Goal: Contribute content: Contribute content

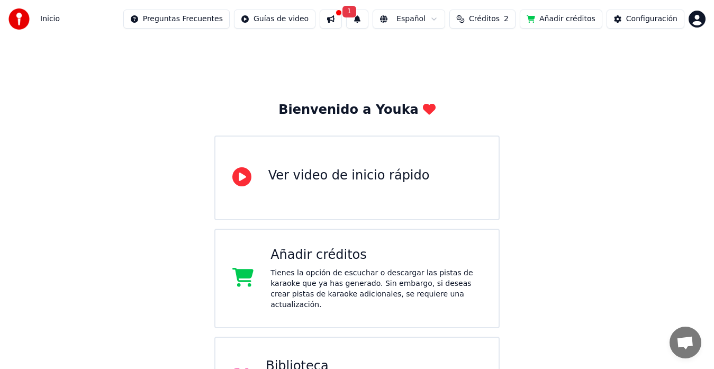
click at [547, 26] on button "Añadir créditos" at bounding box center [561, 19] width 83 height 19
click at [660, 12] on button "Configuración" at bounding box center [646, 19] width 78 height 19
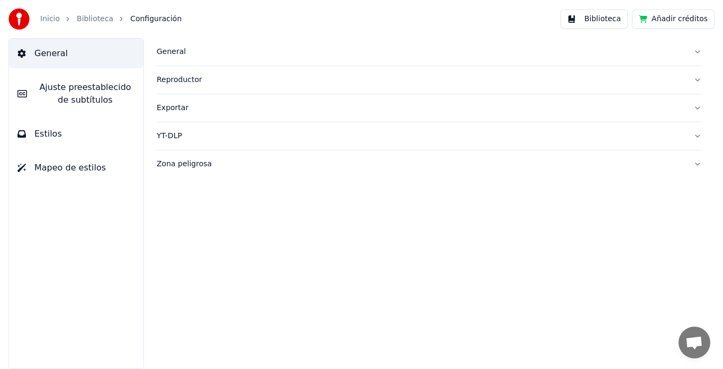
click at [667, 22] on button "Añadir créditos" at bounding box center [673, 19] width 83 height 19
click at [52, 17] on link "Inicio" at bounding box center [50, 19] width 20 height 11
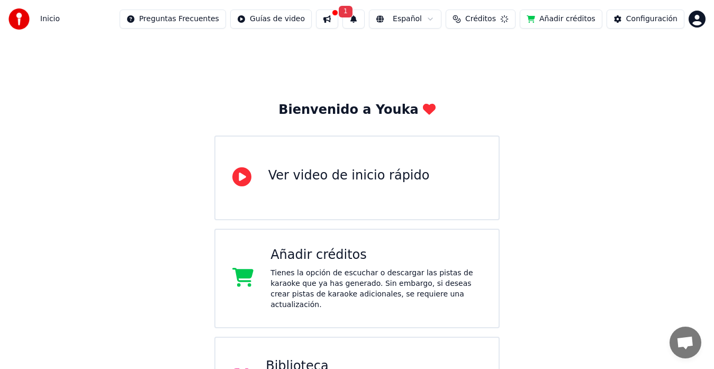
click at [338, 20] on button at bounding box center [327, 19] width 22 height 19
click at [356, 15] on span "1" at bounding box center [349, 12] width 14 height 12
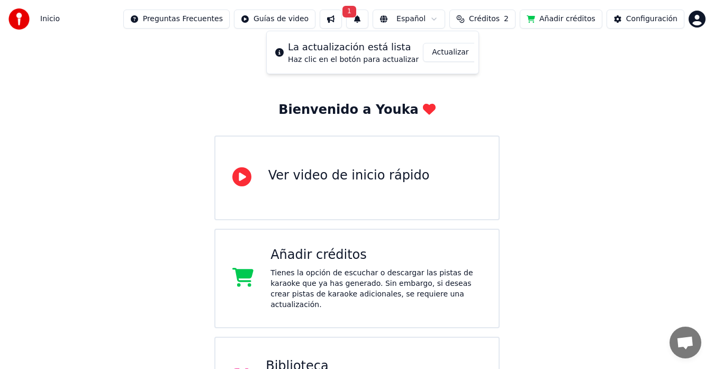
click at [356, 15] on span "1" at bounding box center [349, 12] width 14 height 12
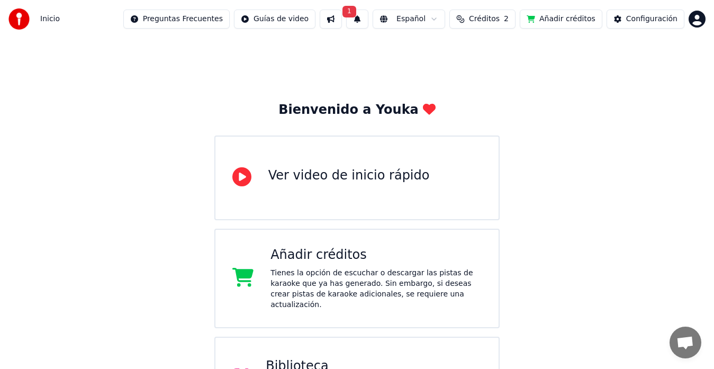
click at [356, 15] on span "1" at bounding box center [349, 12] width 14 height 12
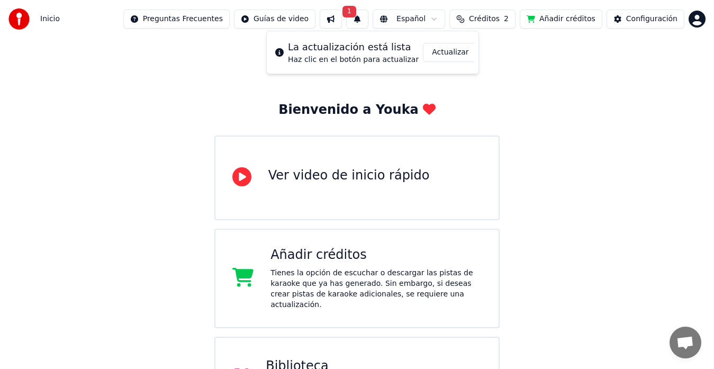
click at [449, 54] on button "Actualizar" at bounding box center [450, 52] width 55 height 19
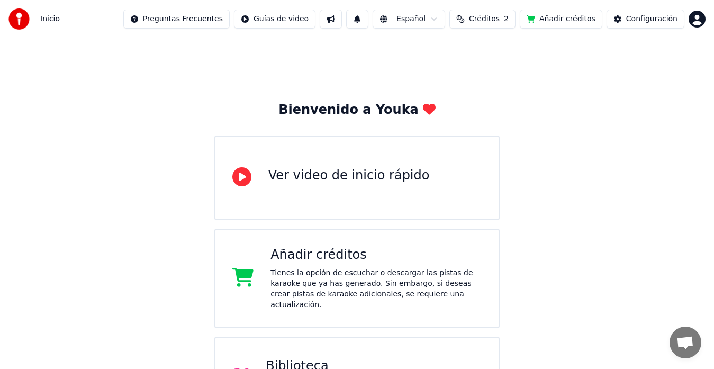
click at [511, 23] on button "Créditos 2" at bounding box center [482, 19] width 66 height 19
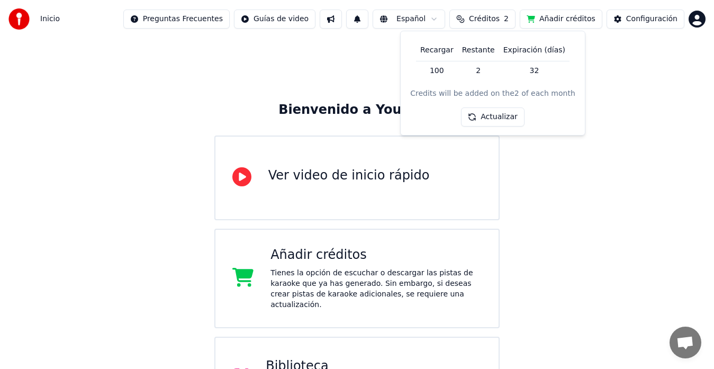
click at [495, 114] on button "Actualizar" at bounding box center [492, 116] width 63 height 19
click at [444, 74] on td "100" at bounding box center [437, 70] width 42 height 19
click at [559, 20] on button "Añadir créditos" at bounding box center [561, 19] width 83 height 19
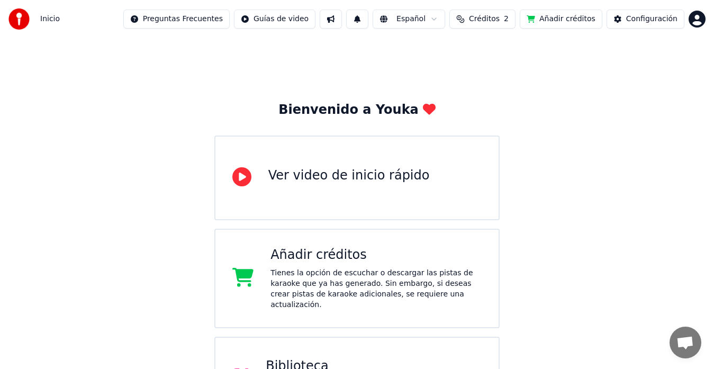
click at [477, 18] on button "Créditos 2" at bounding box center [482, 19] width 66 height 19
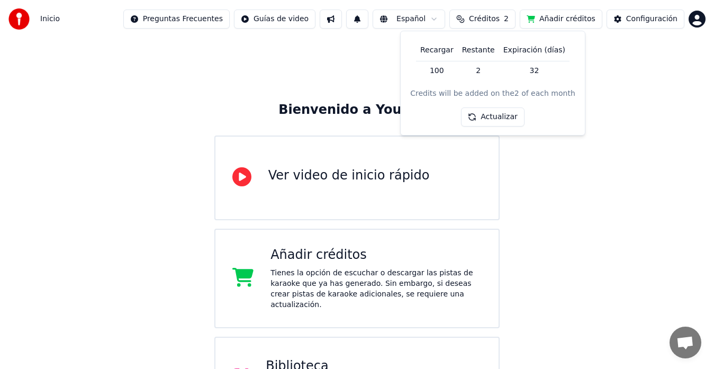
click at [495, 110] on button "Actualizar" at bounding box center [492, 116] width 63 height 19
click at [538, 161] on div "Bienvenido a Youka Ver video de inicio rápido Añadir créditos Tienes la opción …" at bounding box center [357, 283] width 714 height 491
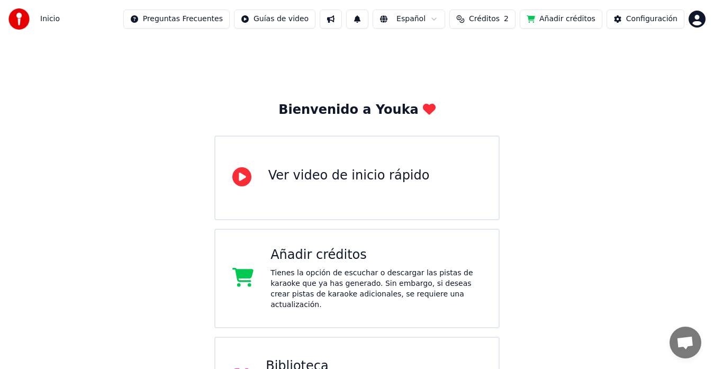
click at [501, 14] on button "Créditos 2" at bounding box center [482, 19] width 66 height 19
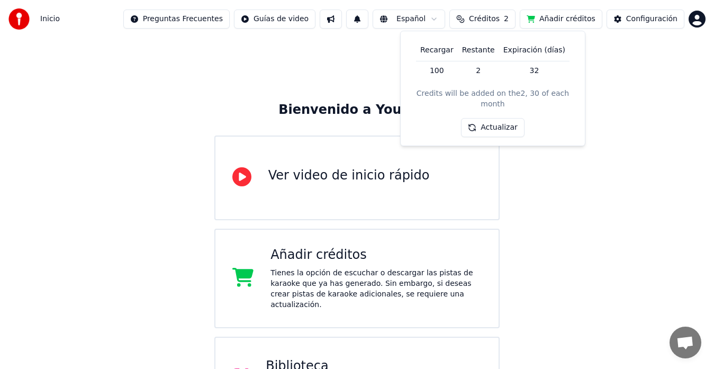
click at [482, 127] on div "Recargar Restante Expiración (días) 100 2 32 Credits will be added on the 2, 30…" at bounding box center [492, 88] width 185 height 115
click at [482, 119] on button "Actualizar" at bounding box center [492, 127] width 63 height 19
click at [696, 24] on html "Inicio Preguntas Frecuentes Guías de video Español Créditos 2 Añadir créditos C…" at bounding box center [357, 264] width 714 height 529
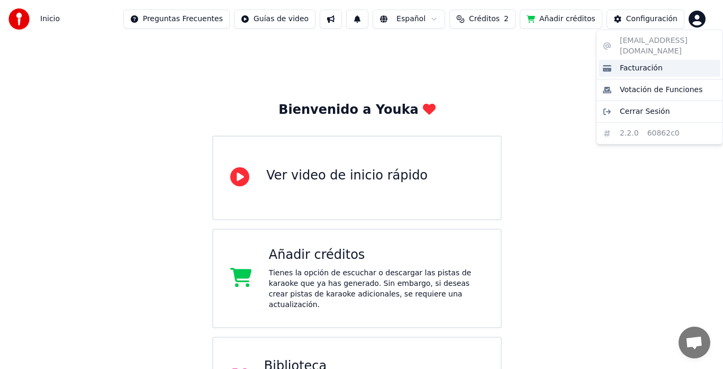
click at [624, 63] on span "Facturación" at bounding box center [641, 68] width 43 height 11
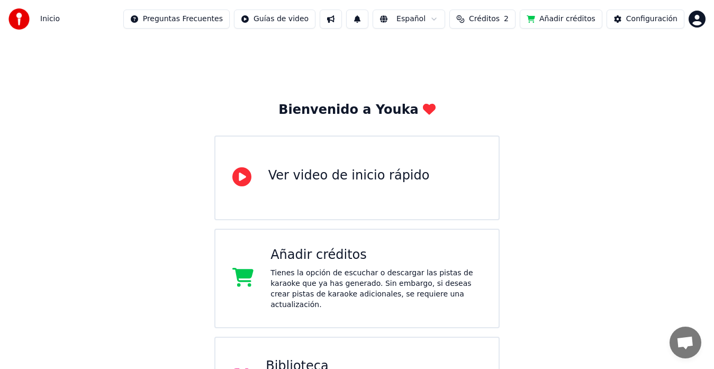
click at [505, 30] on div "Inicio Preguntas Frecuentes Guías de video Español Créditos 2 Añadir créditos C…" at bounding box center [357, 19] width 714 height 38
click at [500, 16] on span "Créditos" at bounding box center [484, 19] width 31 height 11
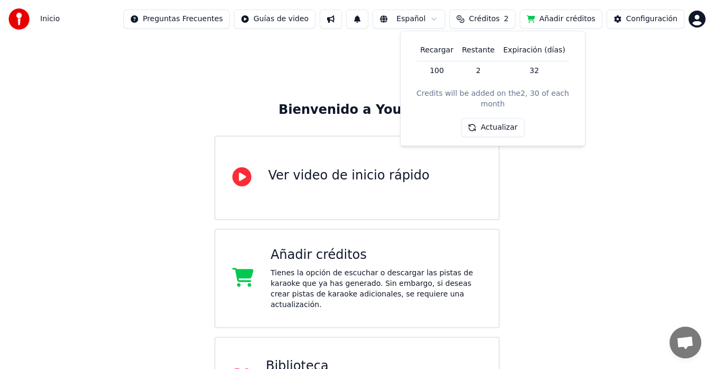
click at [489, 119] on button "Actualizar" at bounding box center [492, 127] width 63 height 19
click at [487, 119] on button "Actualizar" at bounding box center [492, 127] width 63 height 19
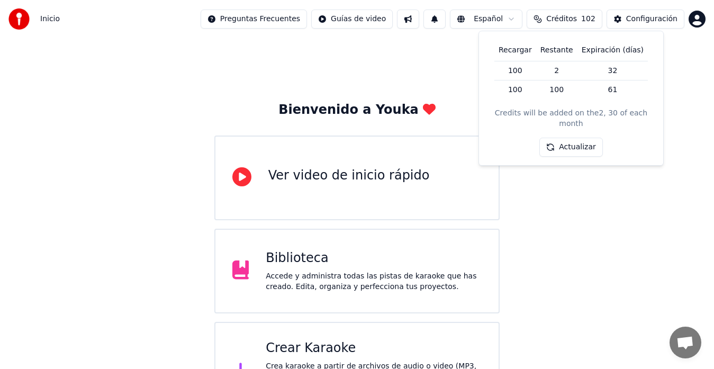
click at [604, 236] on div "Bienvenido a Youka Ver video de inicio rápido Biblioteca Accede y administra to…" at bounding box center [357, 229] width 714 height 383
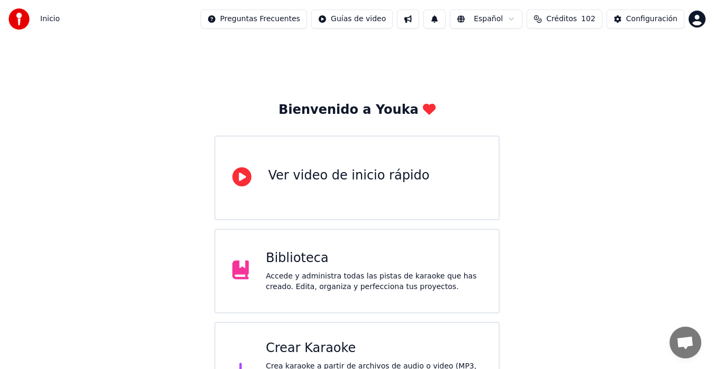
click at [366, 348] on div "Crear Karaoke" at bounding box center [374, 348] width 216 height 17
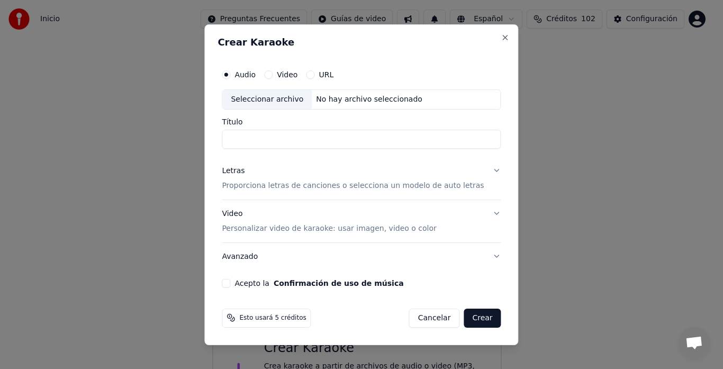
click at [268, 100] on div "Seleccionar archivo" at bounding box center [266, 99] width 89 height 19
drag, startPoint x: 431, startPoint y: 136, endPoint x: 223, endPoint y: 183, distance: 213.7
click at [218, 173] on div "**********" at bounding box center [361, 184] width 314 height 321
click at [319, 139] on input "**********" at bounding box center [361, 139] width 279 height 19
click at [480, 169] on button "Letras Proporciona letras de canciones o selecciona un modelo de auto letras" at bounding box center [361, 178] width 279 height 42
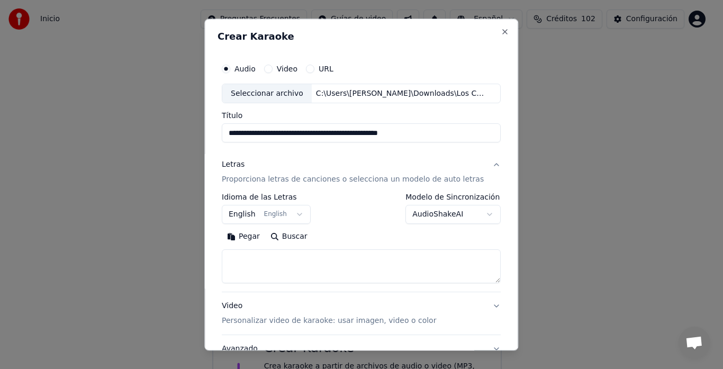
click at [359, 131] on input "**********" at bounding box center [361, 133] width 279 height 19
click at [323, 135] on input "**********" at bounding box center [361, 133] width 279 height 19
drag, startPoint x: 303, startPoint y: 132, endPoint x: 220, endPoint y: 158, distance: 87.4
click at [220, 158] on div "**********" at bounding box center [361, 185] width 314 height 332
type input "**********"
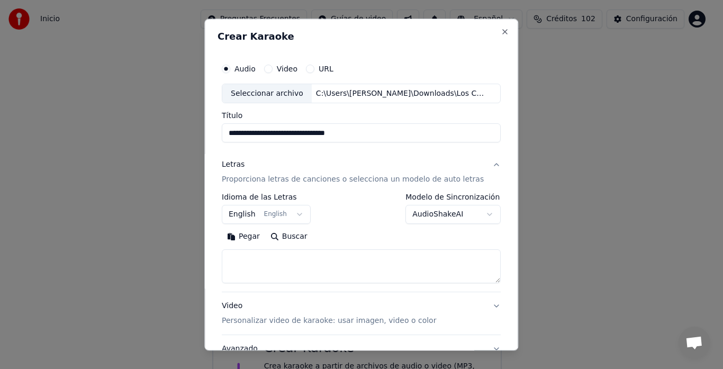
click at [258, 213] on button "English English" at bounding box center [266, 214] width 89 height 19
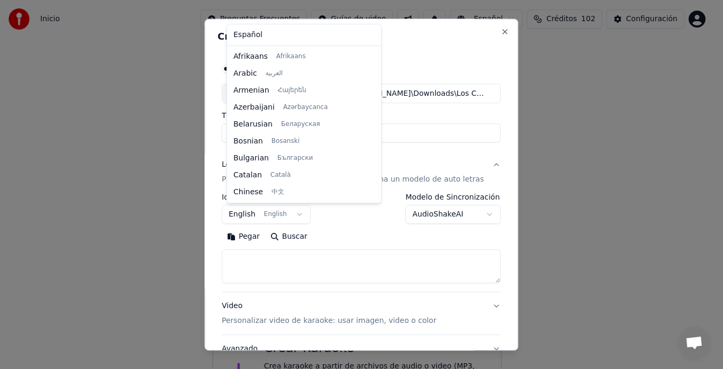
scroll to position [85, 0]
select select "**"
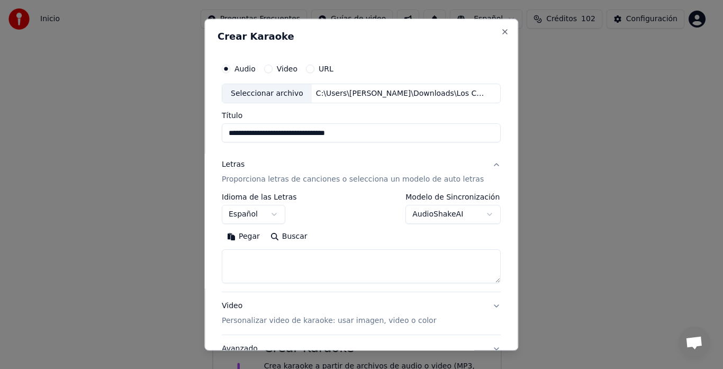
click at [251, 236] on button "Pegar" at bounding box center [243, 237] width 43 height 17
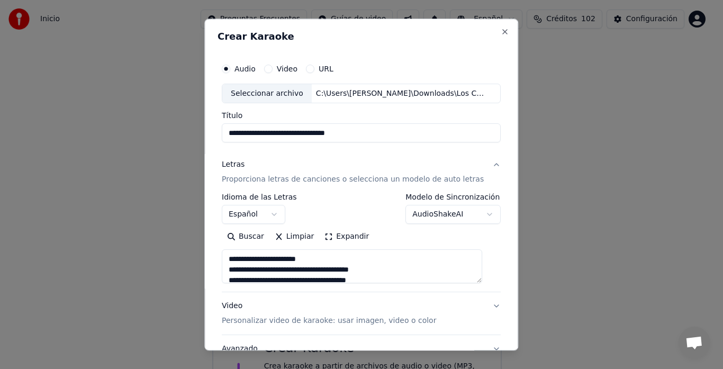
click at [355, 234] on button "Expandir" at bounding box center [347, 237] width 55 height 17
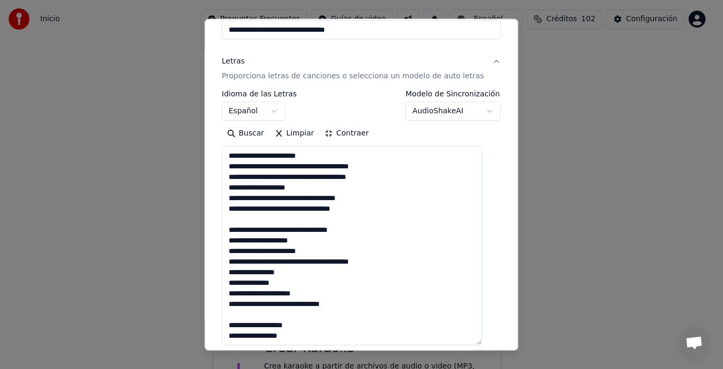
scroll to position [106, 0]
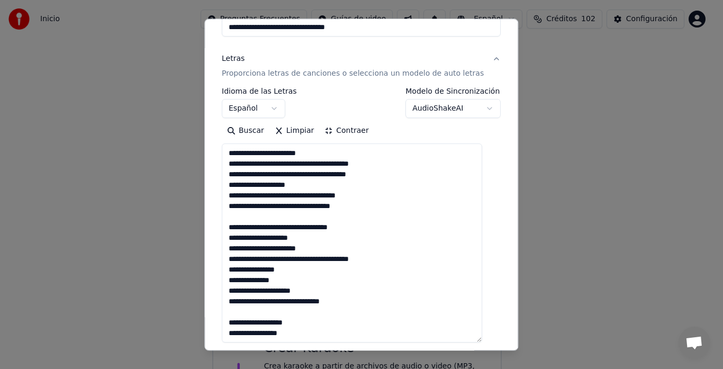
click at [322, 164] on textarea "**********" at bounding box center [352, 243] width 260 height 199
click at [372, 165] on textarea "**********" at bounding box center [352, 243] width 260 height 199
click at [319, 177] on textarea "**********" at bounding box center [352, 243] width 260 height 199
click at [372, 173] on textarea "**********" at bounding box center [352, 243] width 260 height 199
click at [330, 197] on textarea "**********" at bounding box center [352, 243] width 260 height 199
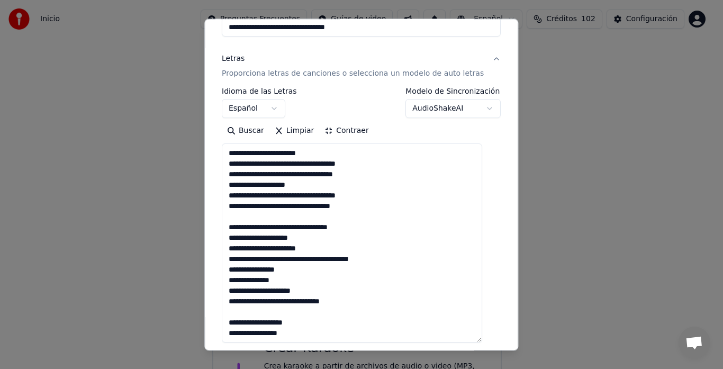
click at [333, 196] on textarea "**********" at bounding box center [352, 243] width 260 height 199
drag, startPoint x: 318, startPoint y: 206, endPoint x: 342, endPoint y: 250, distance: 50.2
click at [318, 211] on textarea "**********" at bounding box center [352, 243] width 260 height 199
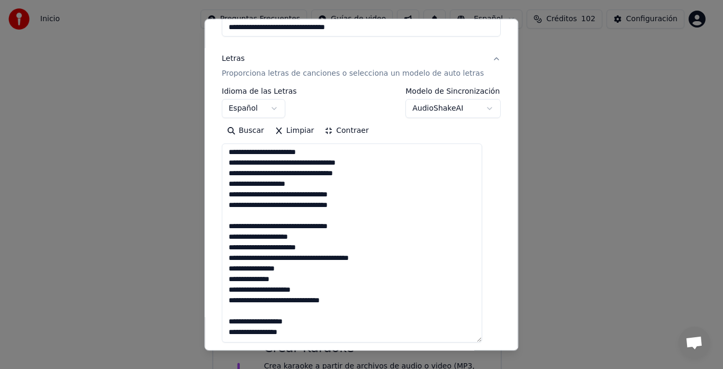
click at [359, 195] on textarea "**********" at bounding box center [352, 243] width 260 height 199
click at [319, 245] on textarea "**********" at bounding box center [352, 243] width 260 height 199
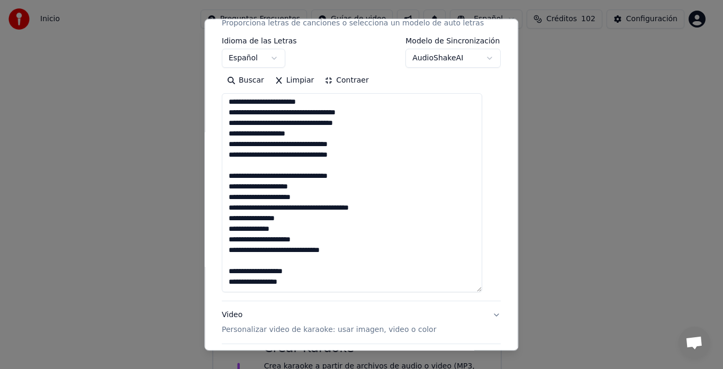
scroll to position [146, 0]
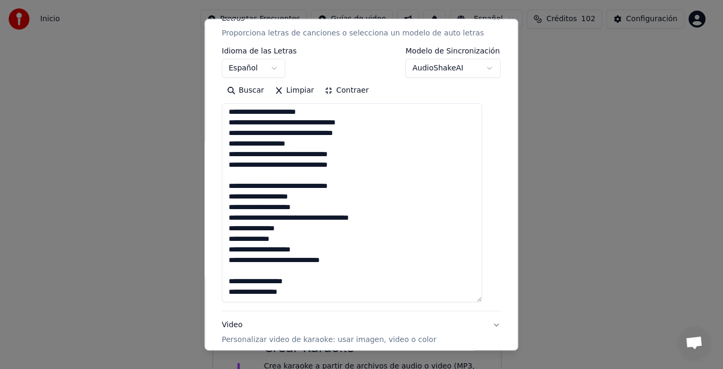
click at [389, 220] on textarea "**********" at bounding box center [352, 203] width 260 height 199
click at [345, 261] on textarea "**********" at bounding box center [352, 203] width 260 height 199
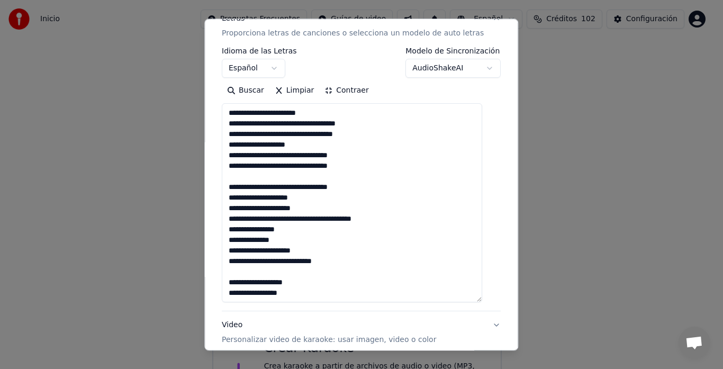
type textarea "**********"
click at [350, 92] on button "Contraer" at bounding box center [347, 91] width 55 height 17
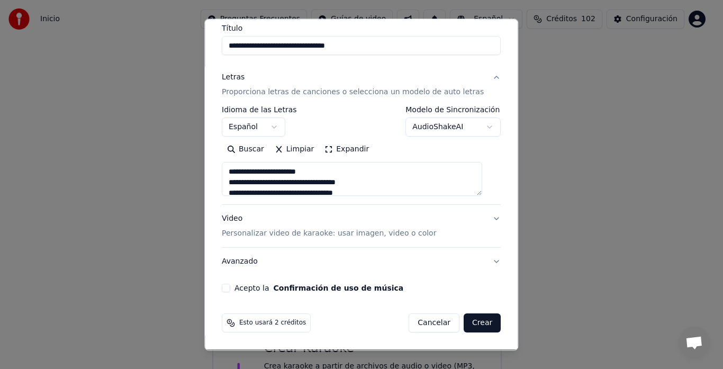
scroll to position [87, 0]
click at [410, 235] on p "Personalizar video de karaoke: usar imagen, video o color" at bounding box center [329, 234] width 214 height 11
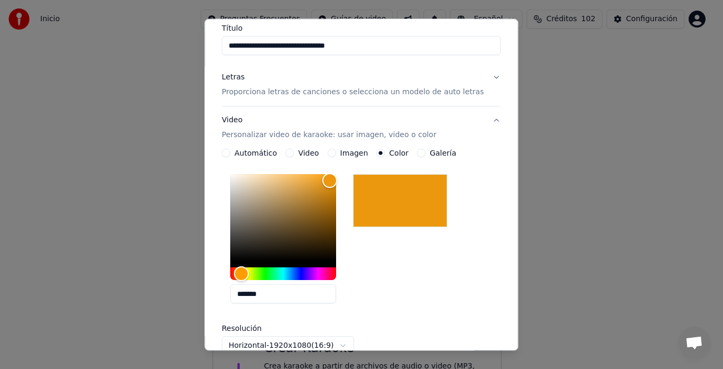
click at [412, 211] on div at bounding box center [400, 201] width 94 height 53
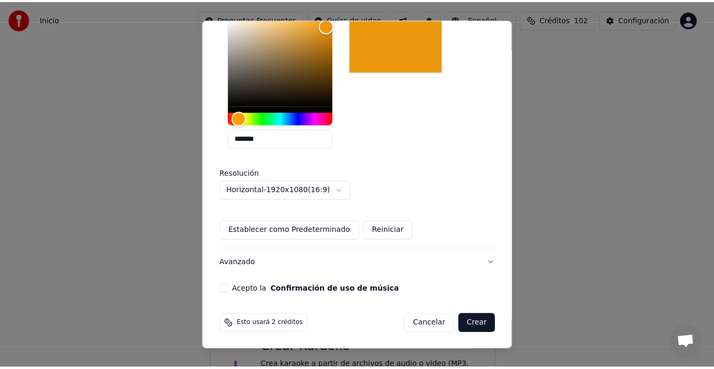
scroll to position [243, 0]
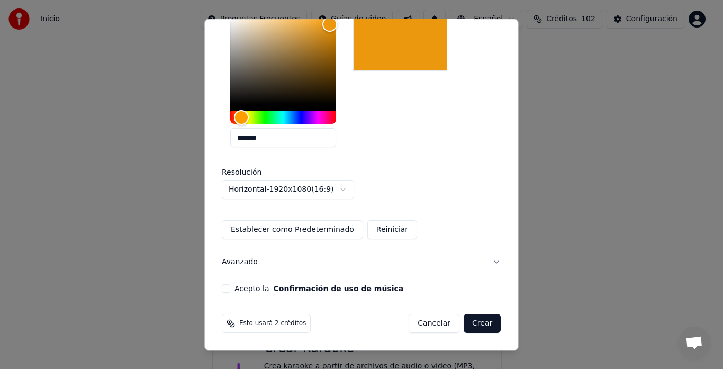
click at [230, 286] on button "Acepto la Confirmación de uso de música" at bounding box center [226, 289] width 8 height 8
click at [464, 320] on button "Crear" at bounding box center [482, 323] width 37 height 19
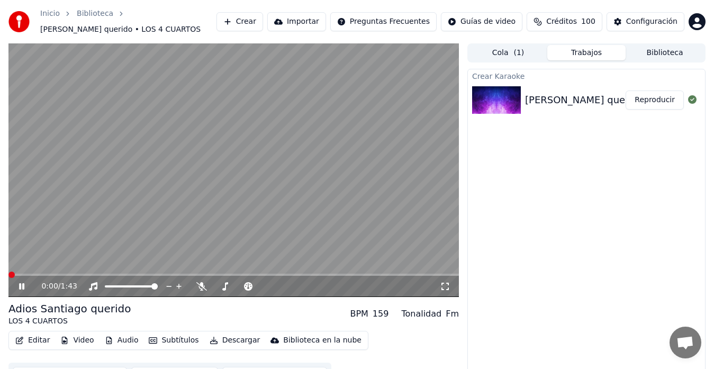
click at [8, 278] on span at bounding box center [11, 275] width 6 height 6
click at [21, 288] on icon at bounding box center [21, 286] width 5 height 6
click at [38, 340] on button "Editar" at bounding box center [32, 340] width 43 height 15
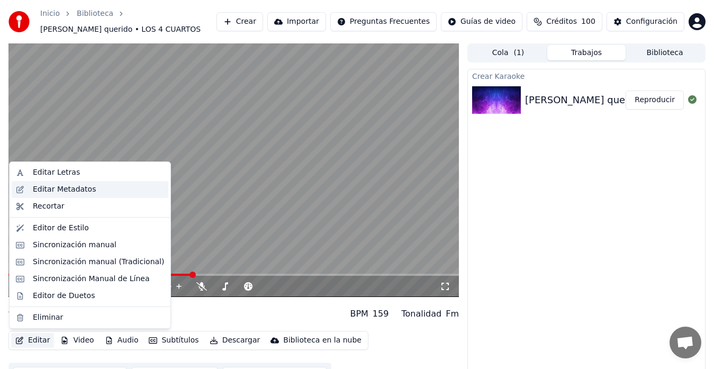
click at [66, 192] on div "Editar Metadatos" at bounding box center [64, 189] width 63 height 11
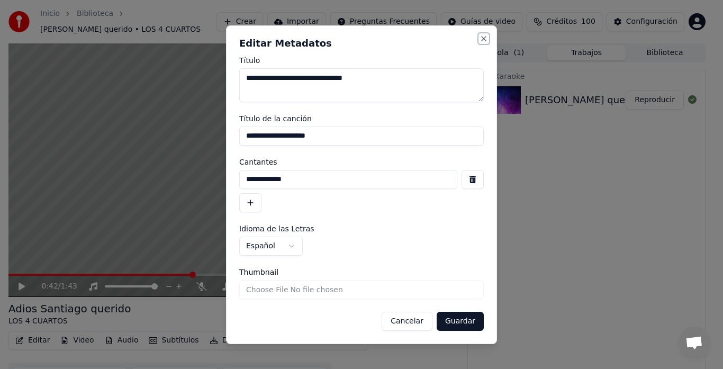
click at [485, 38] on button "Close" at bounding box center [484, 38] width 8 height 8
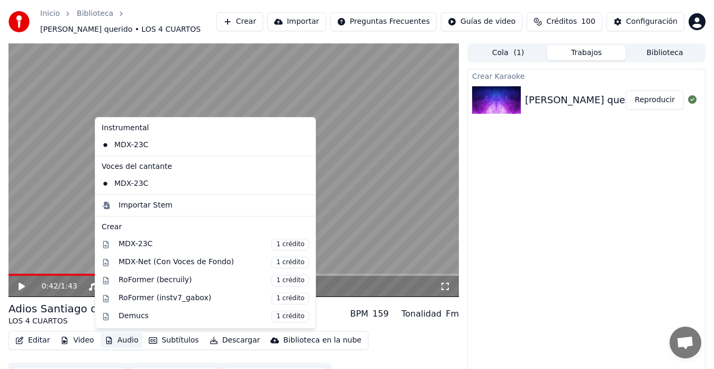
click at [116, 339] on button "Audio" at bounding box center [122, 340] width 42 height 15
click at [147, 246] on div "MDX-23C 1 crédito" at bounding box center [214, 245] width 191 height 12
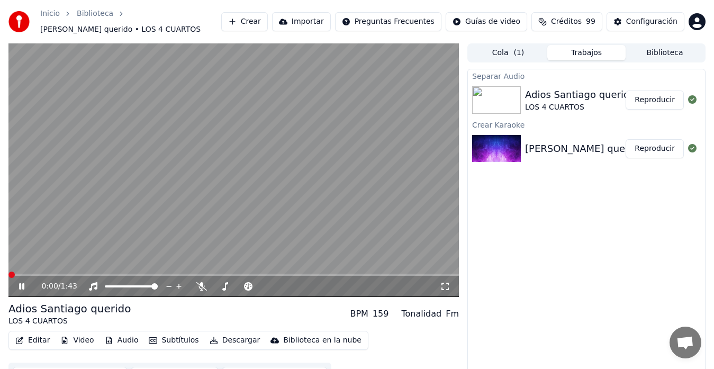
click at [8, 274] on span at bounding box center [8, 275] width 0 height 2
click at [224, 283] on icon at bounding box center [225, 286] width 11 height 8
click at [224, 291] on div at bounding box center [268, 286] width 96 height 11
click at [21, 287] on icon at bounding box center [21, 286] width 5 height 6
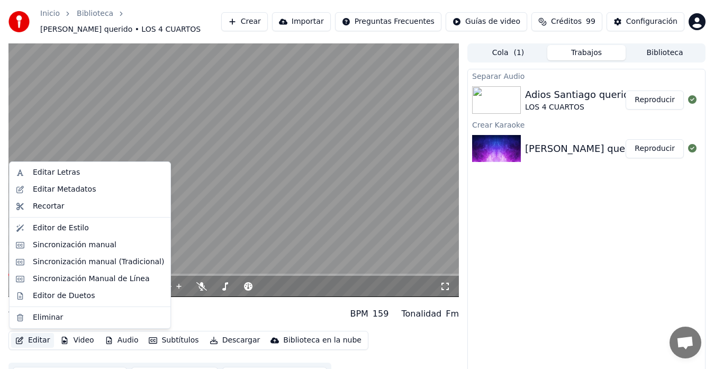
click at [25, 342] on button "Editar" at bounding box center [32, 340] width 43 height 15
click at [95, 248] on div "Sincronización manual" at bounding box center [75, 245] width 84 height 11
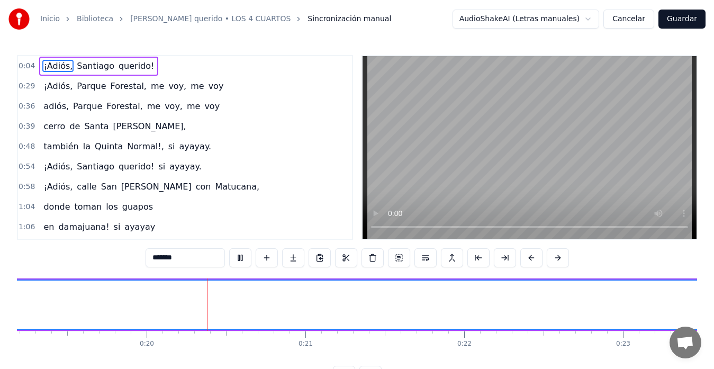
scroll to position [0, 3091]
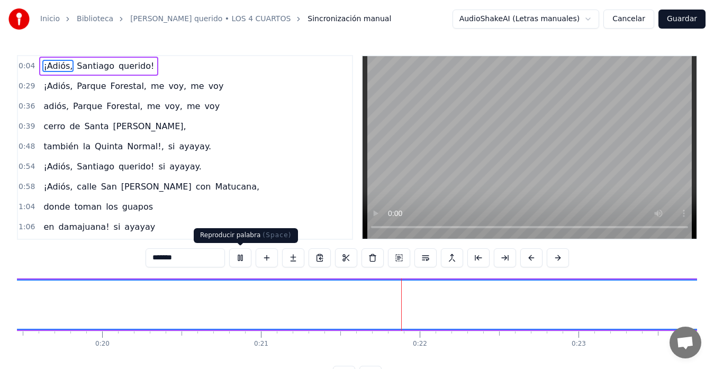
click at [240, 257] on button at bounding box center [240, 257] width 22 height 19
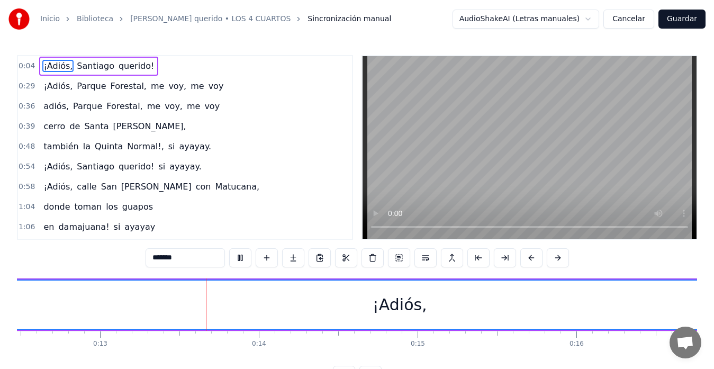
scroll to position [0, 2026]
click at [53, 63] on span "¡Adiós," at bounding box center [57, 66] width 31 height 12
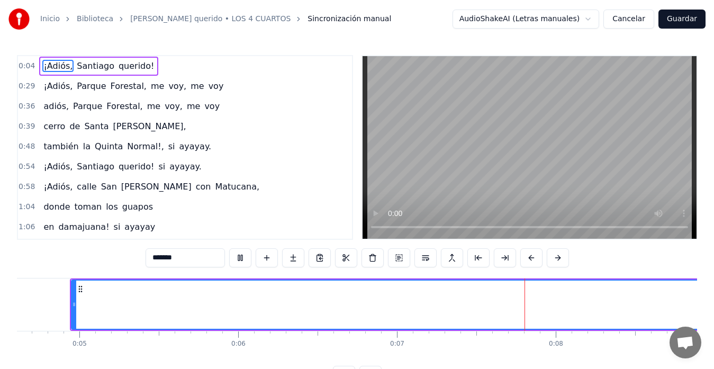
click at [252, 123] on div "0:39 [GEOGRAPHIC_DATA][PERSON_NAME]," at bounding box center [185, 126] width 334 height 20
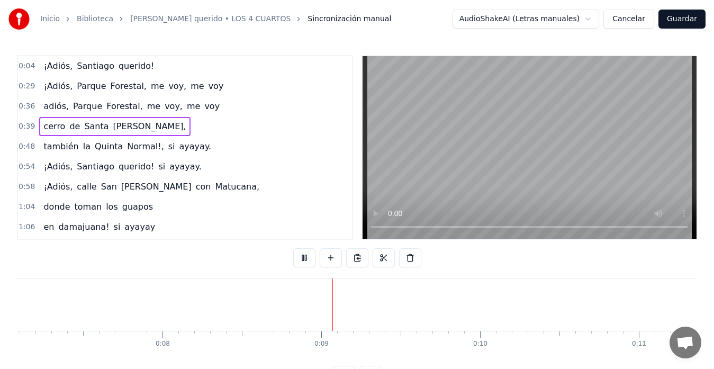
scroll to position [0, 1317]
click at [270, 121] on div "0:39 [GEOGRAPHIC_DATA][PERSON_NAME]," at bounding box center [185, 126] width 334 height 20
click at [58, 66] on span "¡Adiós," at bounding box center [57, 66] width 31 height 12
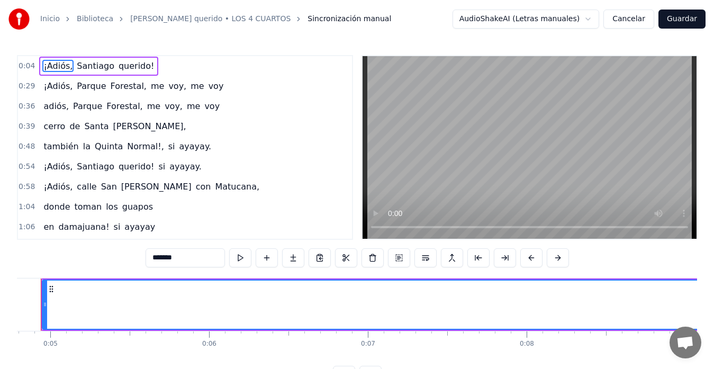
click at [82, 62] on span "Santiago" at bounding box center [96, 66] width 40 height 12
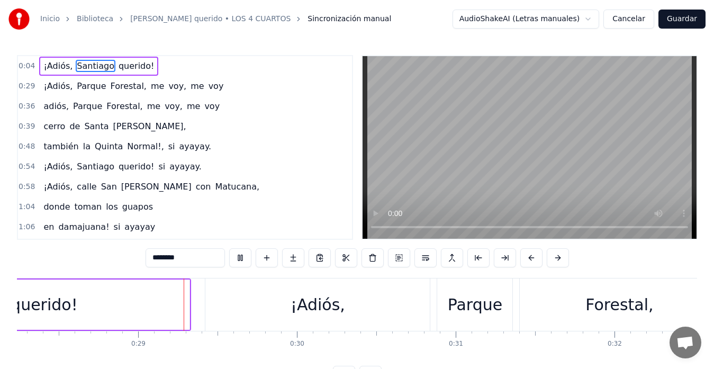
scroll to position [0, 4491]
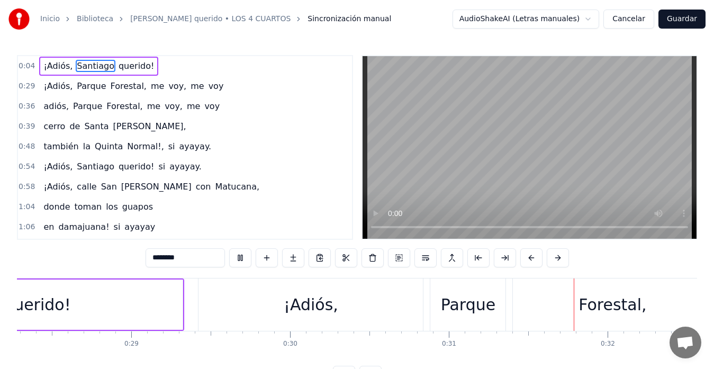
click at [54, 83] on span "¡Adiós," at bounding box center [57, 86] width 31 height 12
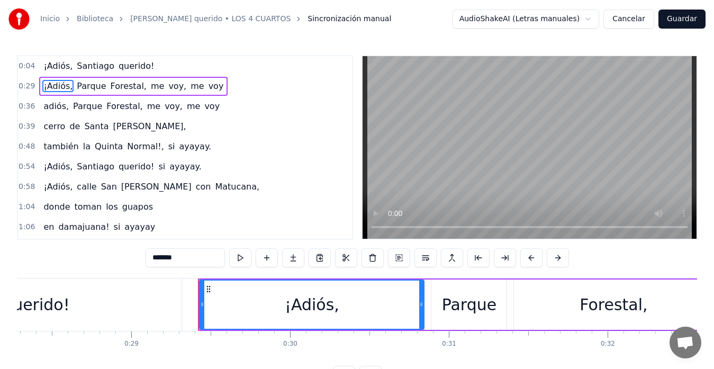
drag, startPoint x: 89, startPoint y: 80, endPoint x: 95, endPoint y: 80, distance: 5.8
click at [90, 80] on span "Parque" at bounding box center [91, 86] width 31 height 12
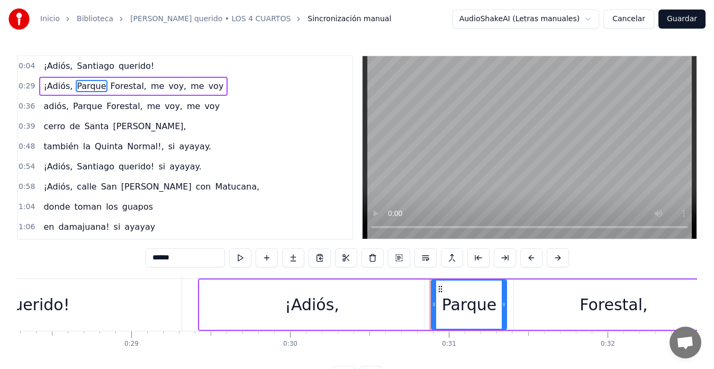
click at [112, 84] on span "Forestal," at bounding box center [129, 86] width 38 height 12
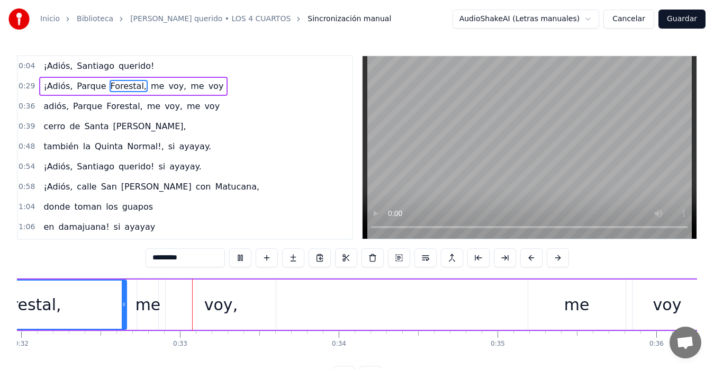
scroll to position [0, 5091]
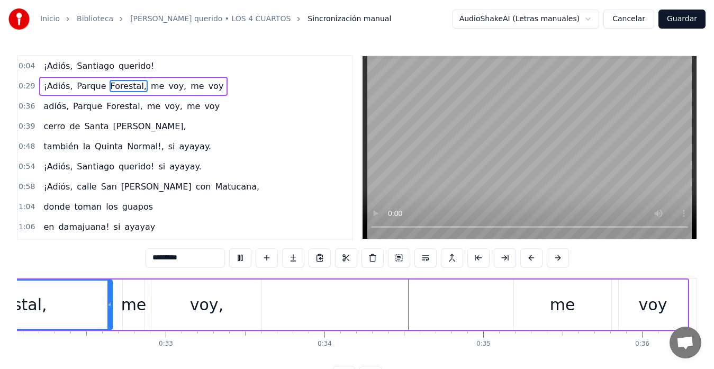
click at [203, 111] on span "voy" at bounding box center [211, 106] width 17 height 12
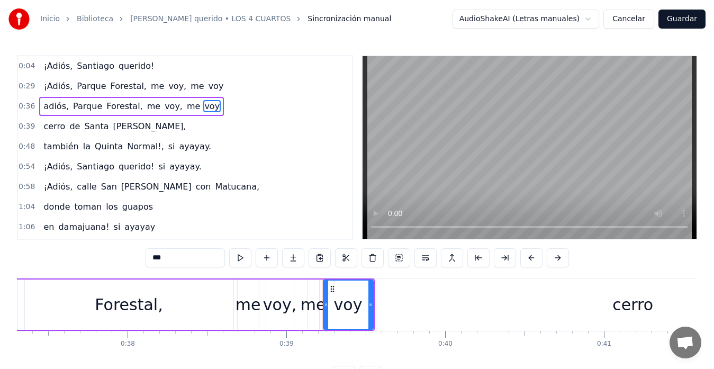
scroll to position [0, 6175]
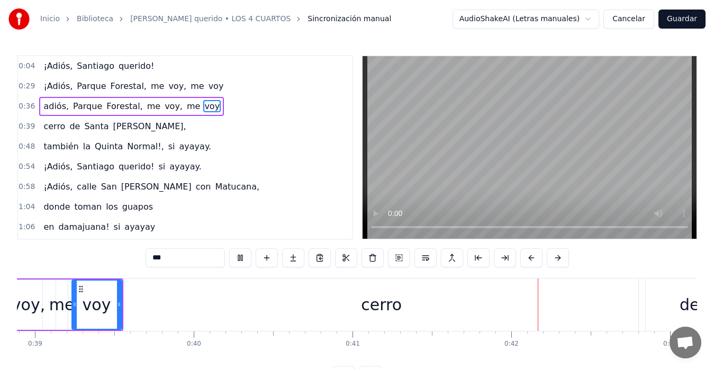
click at [44, 127] on span "cerro" at bounding box center [54, 126] width 24 height 12
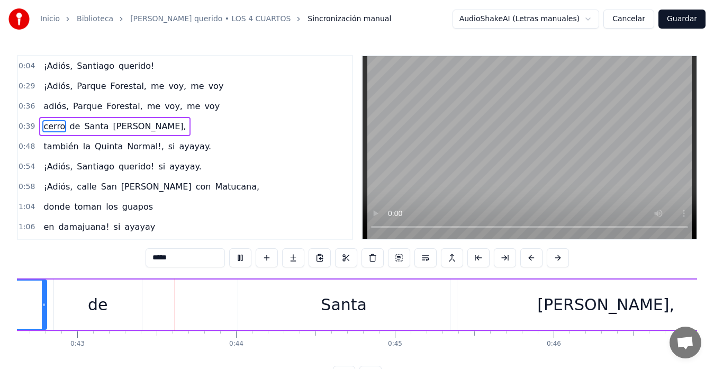
scroll to position [0, 6775]
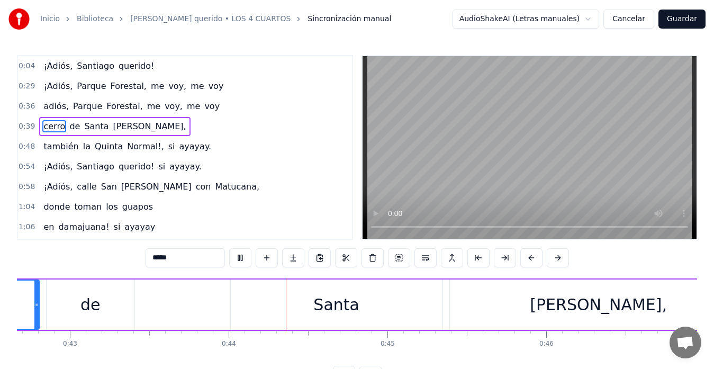
click at [98, 129] on span "Santa" at bounding box center [96, 126] width 26 height 12
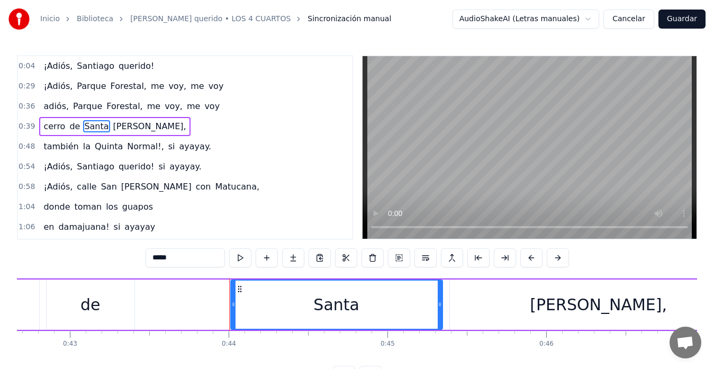
click at [112, 128] on span "[PERSON_NAME]," at bounding box center [149, 126] width 75 height 12
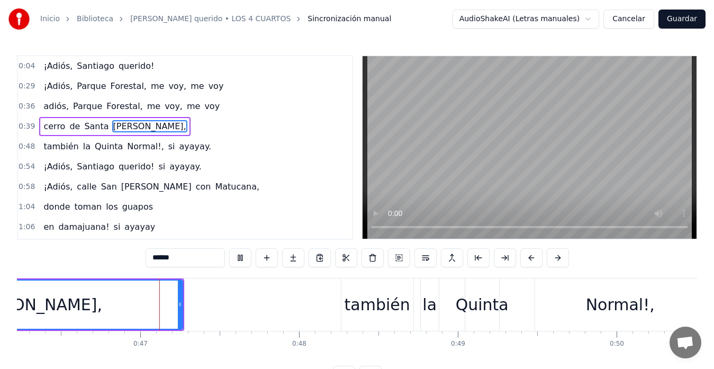
scroll to position [0, 7359]
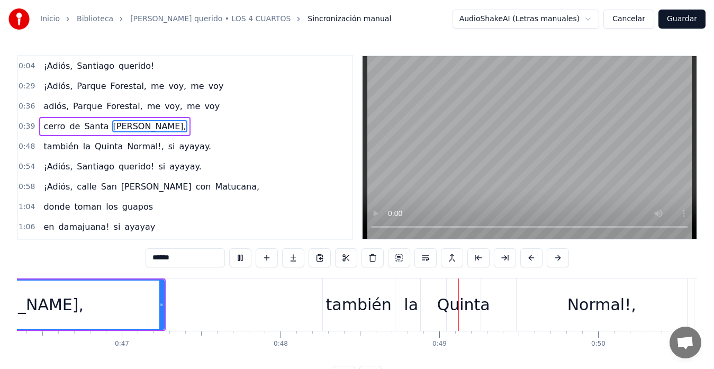
click at [60, 147] on span "también" at bounding box center [60, 146] width 37 height 12
type input "*******"
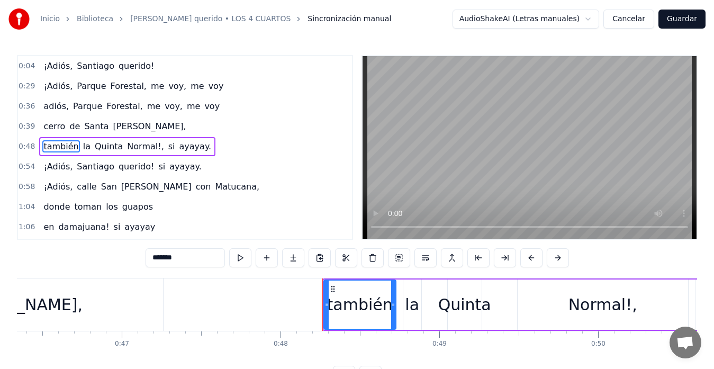
drag, startPoint x: 80, startPoint y: 142, endPoint x: 127, endPoint y: 143, distance: 46.6
click at [84, 142] on div "también la Quinta Normal!, si ayayay." at bounding box center [127, 146] width 176 height 19
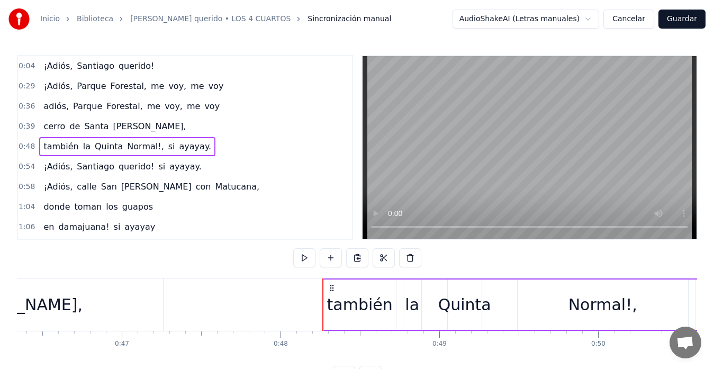
click at [142, 145] on span "Normal!," at bounding box center [145, 146] width 39 height 12
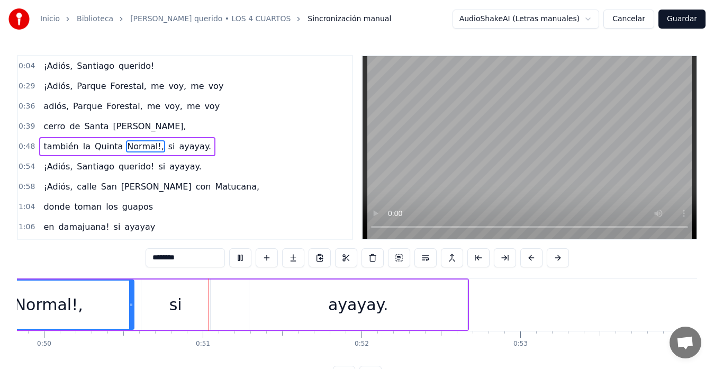
scroll to position [0, 7962]
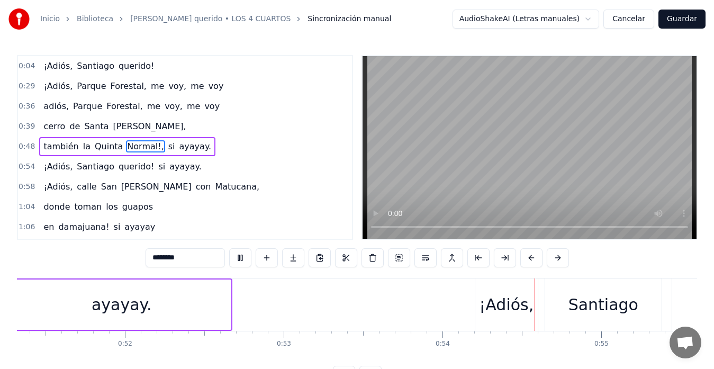
drag, startPoint x: 49, startPoint y: 160, endPoint x: 80, endPoint y: 162, distance: 31.8
click at [52, 161] on span "¡Adiós," at bounding box center [57, 166] width 31 height 12
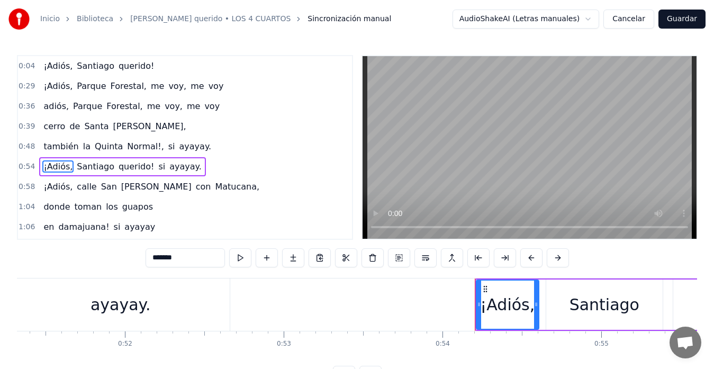
scroll to position [0, 8557]
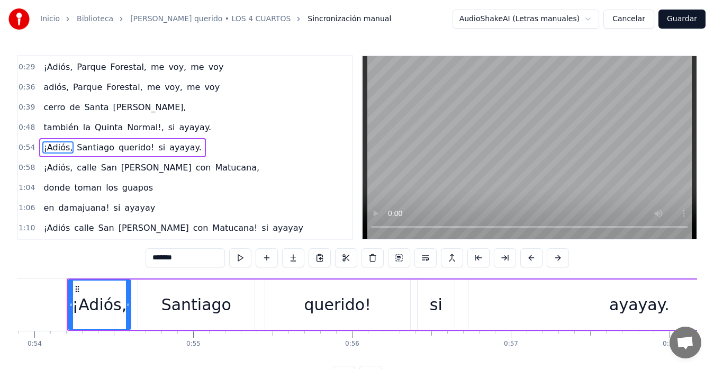
click at [84, 162] on span "calle" at bounding box center [87, 167] width 22 height 12
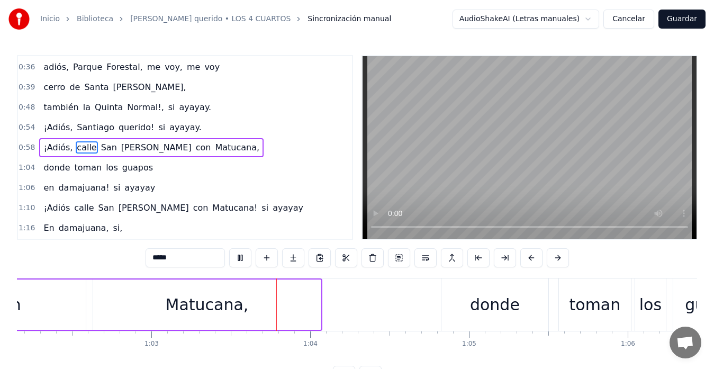
scroll to position [0, 10010]
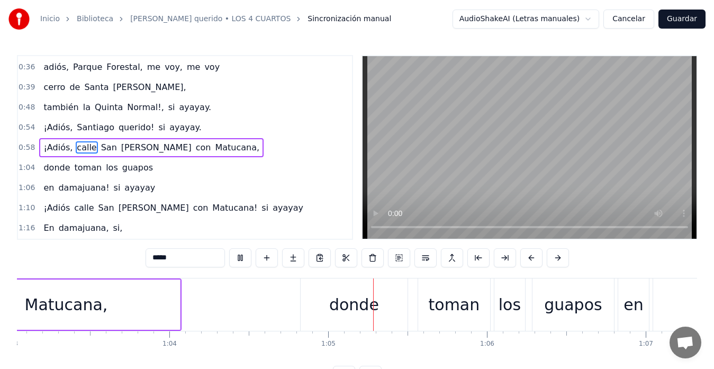
click at [367, 293] on div "donde" at bounding box center [354, 305] width 50 height 24
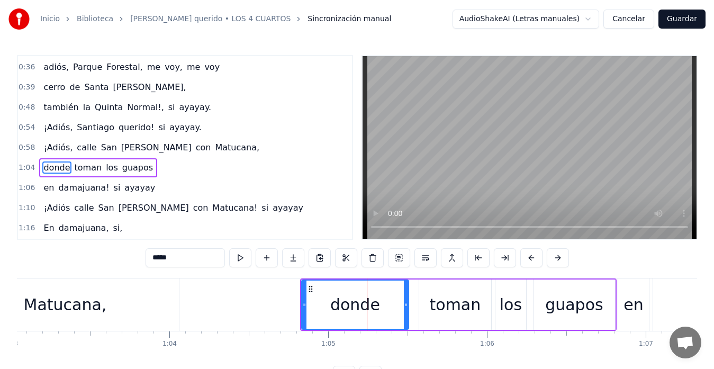
scroll to position [59, 0]
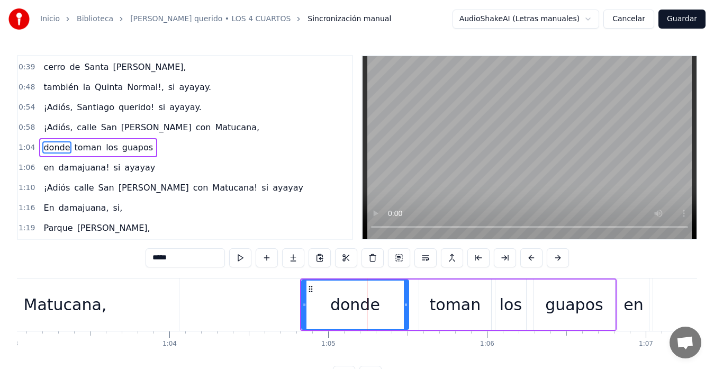
click at [405, 308] on icon at bounding box center [406, 304] width 4 height 8
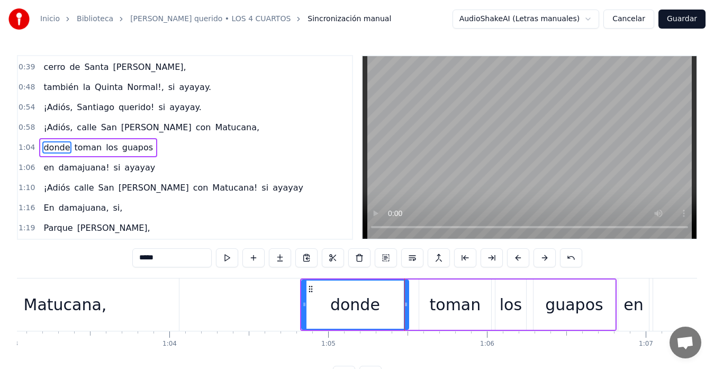
click at [471, 148] on video at bounding box center [530, 147] width 334 height 183
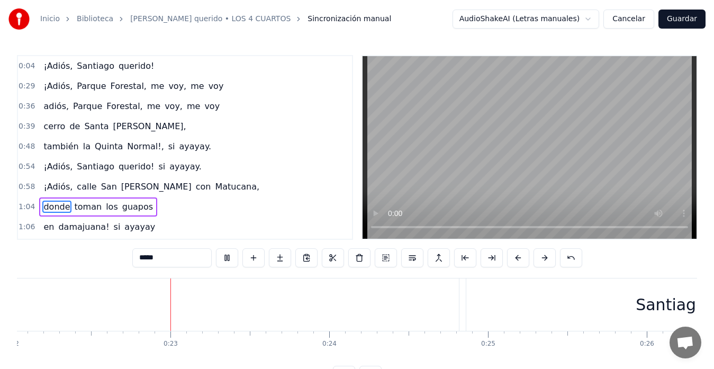
scroll to position [0, 3520]
click at [58, 64] on span "¡Adiós," at bounding box center [57, 66] width 31 height 12
type input "*******"
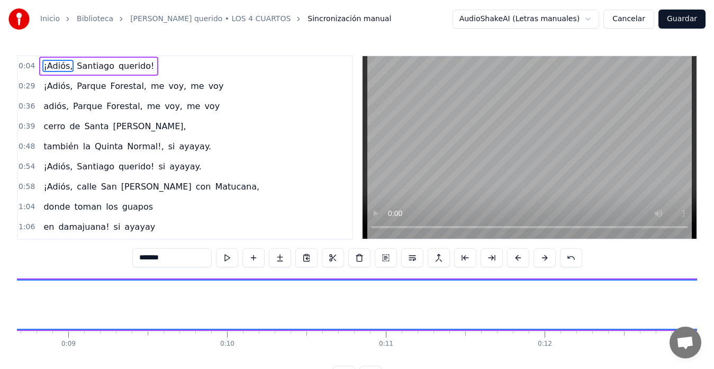
scroll to position [0, 732]
click at [55, 67] on span "¡Adiós," at bounding box center [57, 66] width 31 height 12
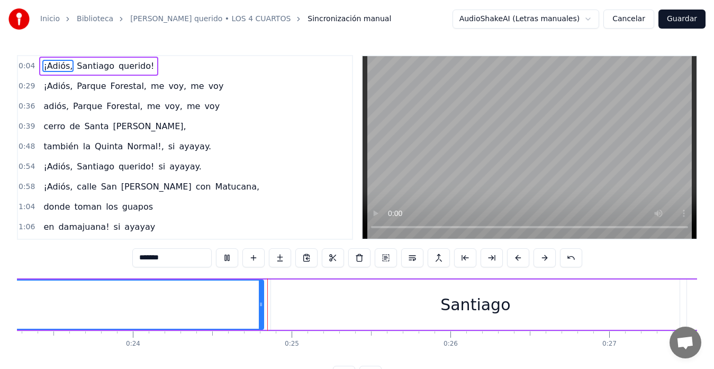
click at [58, 66] on span "¡Adiós," at bounding box center [57, 66] width 31 height 12
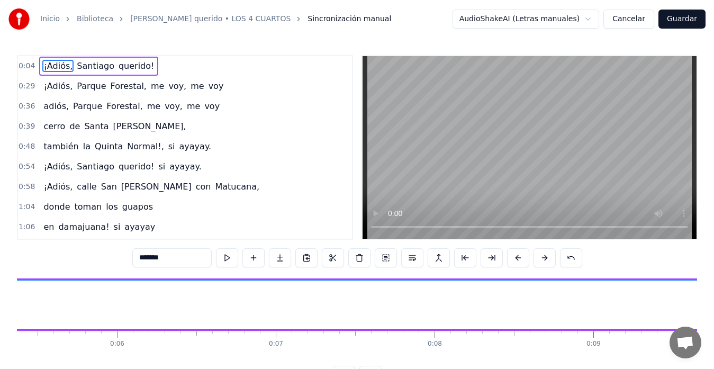
scroll to position [0, 732]
click at [675, 15] on button "Guardar" at bounding box center [681, 19] width 47 height 19
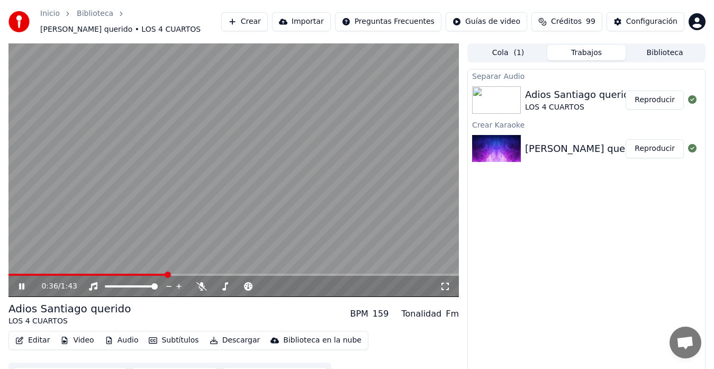
click at [22, 283] on icon at bounding box center [29, 286] width 24 height 8
click at [93, 286] on icon at bounding box center [93, 286] width 11 height 8
click at [95, 290] on icon at bounding box center [93, 286] width 11 height 8
click at [24, 285] on icon at bounding box center [29, 286] width 24 height 8
click at [92, 284] on body "Inicio Biblioteca [PERSON_NAME] querido • LOS 4 CUARTOS Crear Importar Pregunta…" at bounding box center [357, 184] width 714 height 369
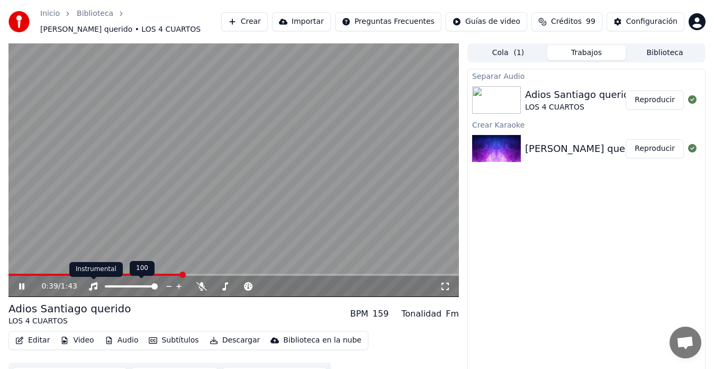
click at [91, 287] on icon at bounding box center [93, 286] width 11 height 8
click at [19, 287] on icon at bounding box center [29, 286] width 24 height 8
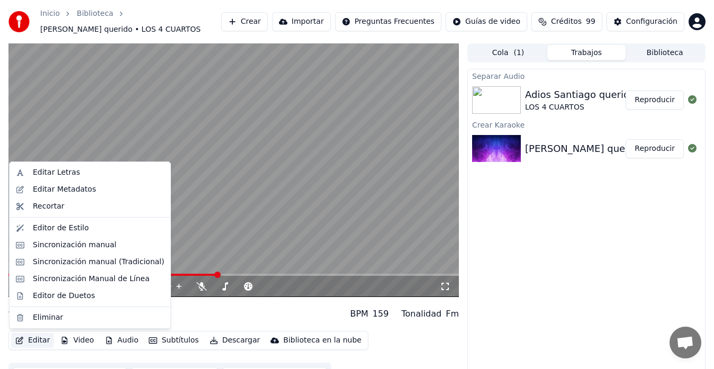
click at [33, 334] on button "Editar" at bounding box center [32, 340] width 43 height 15
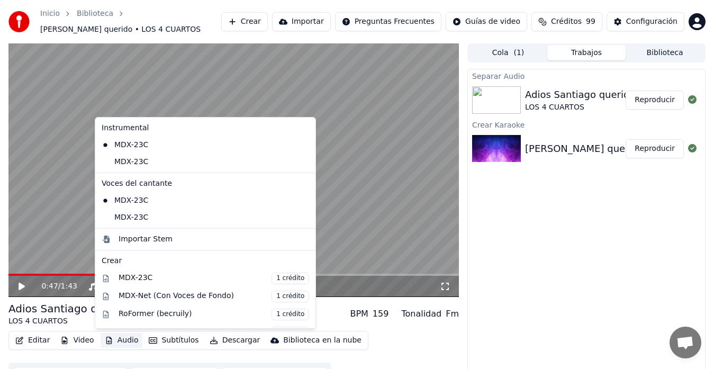
click at [125, 342] on button "Audio" at bounding box center [122, 340] width 42 height 15
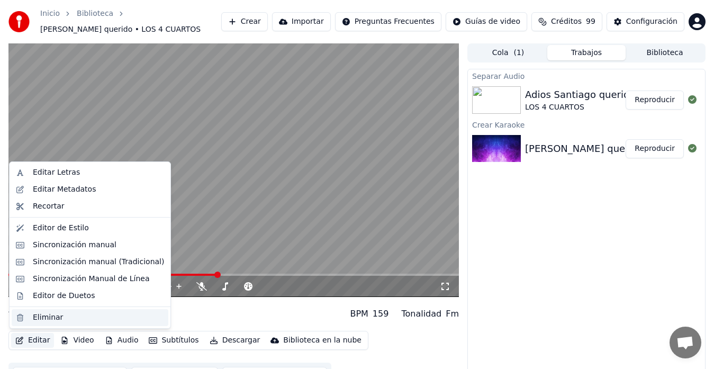
click at [50, 320] on div "Eliminar" at bounding box center [48, 317] width 30 height 11
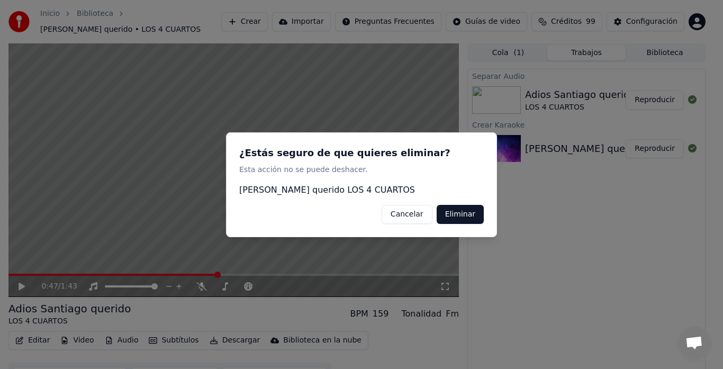
click at [457, 216] on button "Eliminar" at bounding box center [460, 213] width 47 height 19
